Goal: Navigation & Orientation: Find specific page/section

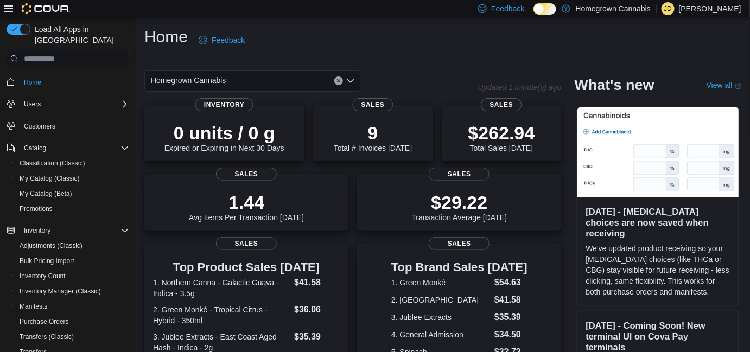
click at [417, 69] on div "Home Feedback Homegrown Cannabis Updated 1 minute(s) ago 0 units / 0 g Expired …" at bounding box center [443, 342] width 614 height 650
